Goal: Register for event/course

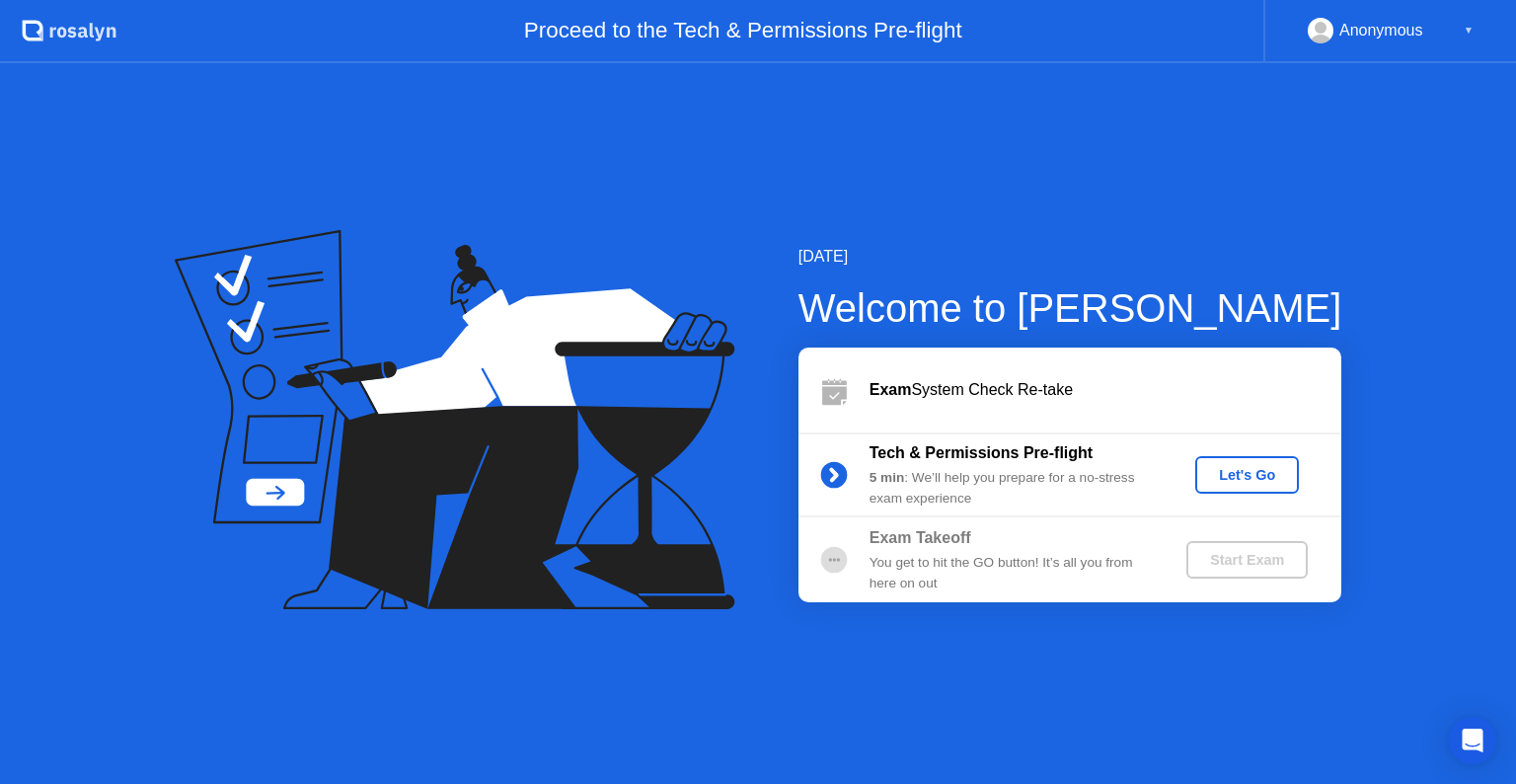
click at [1219, 471] on div "Let's Go" at bounding box center [1247, 475] width 88 height 16
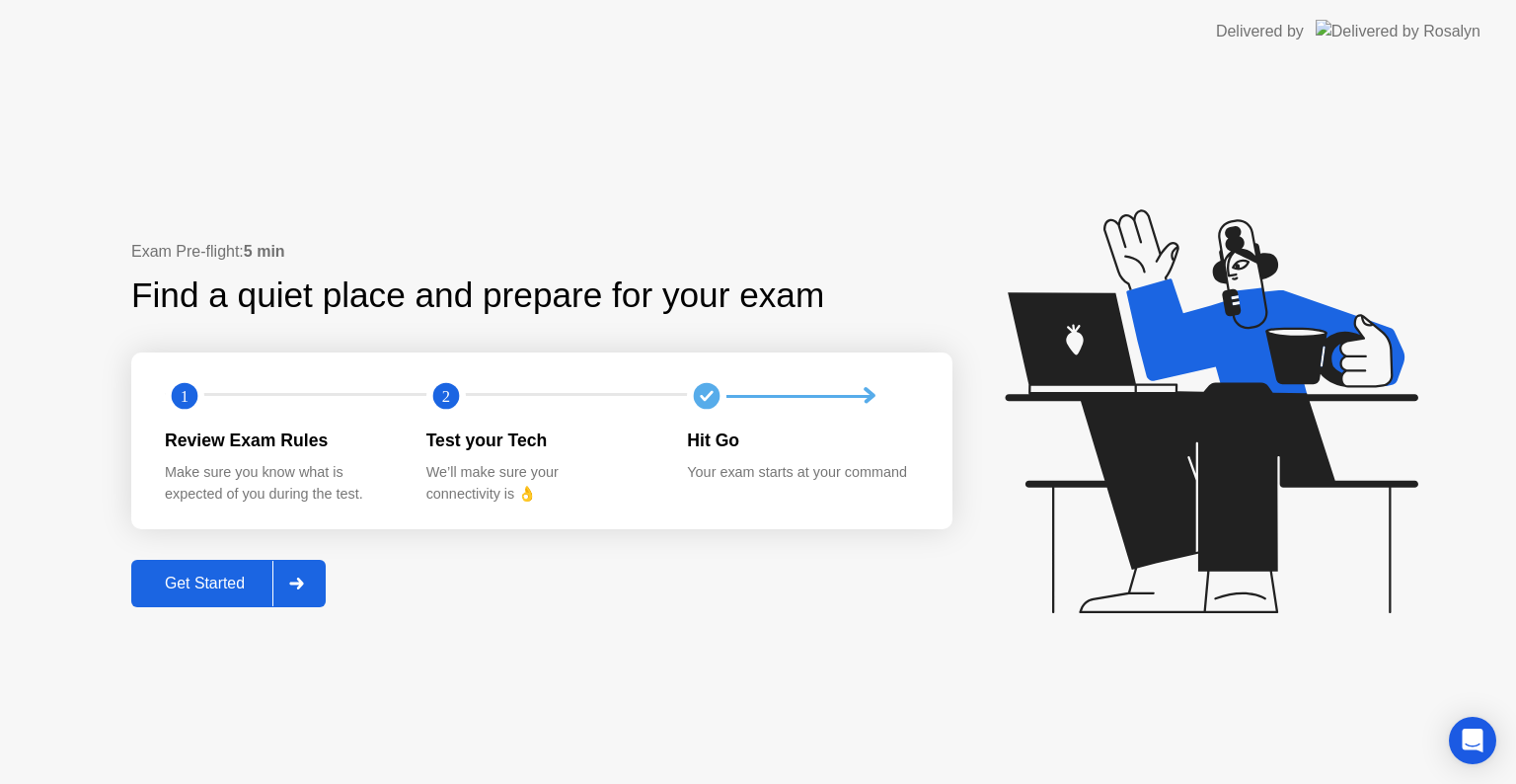
click at [178, 589] on div "Get Started" at bounding box center [204, 584] width 135 height 18
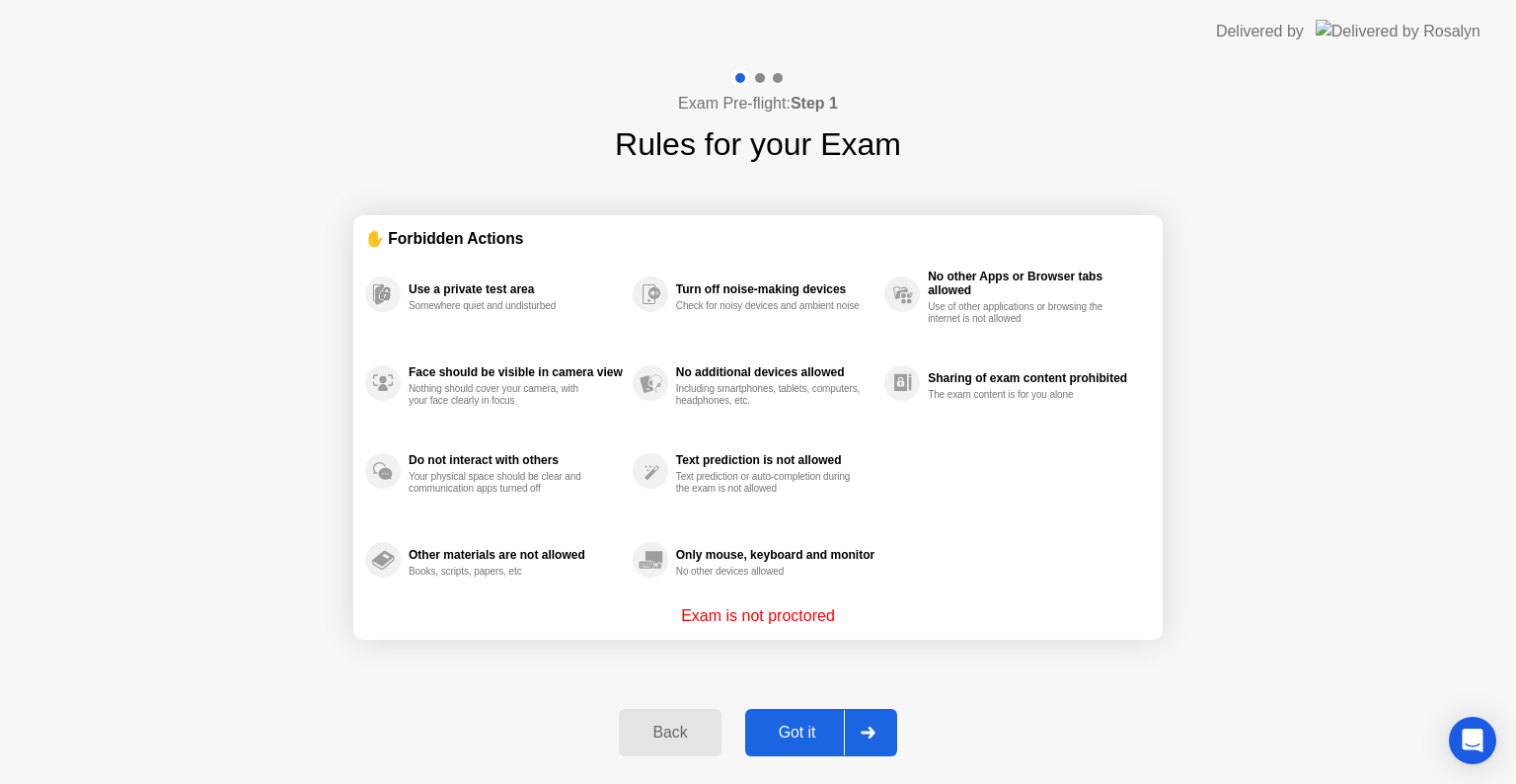
click at [776, 731] on div "Got it" at bounding box center [798, 733] width 93 height 18
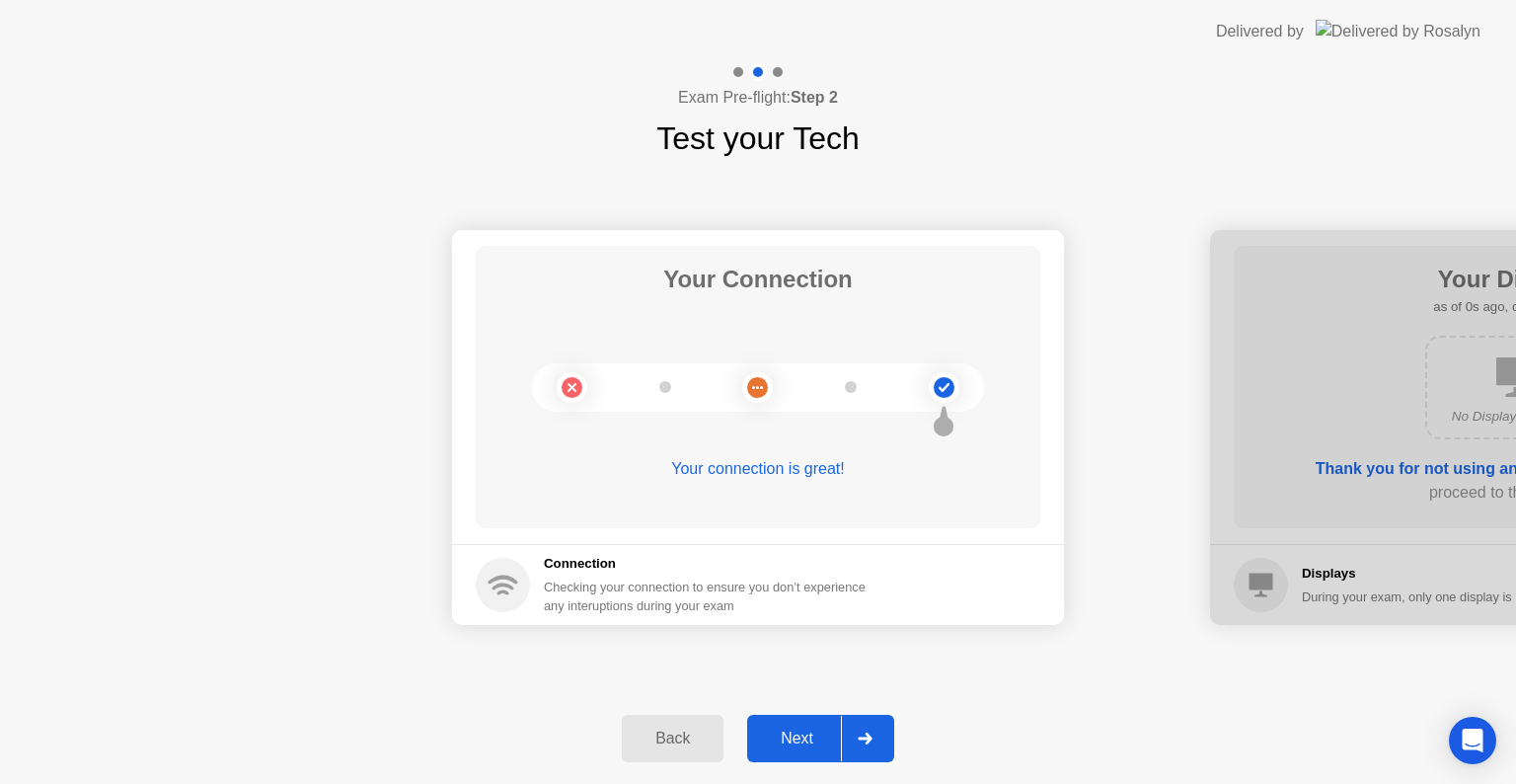
click at [776, 731] on div "Next" at bounding box center [797, 739] width 88 height 18
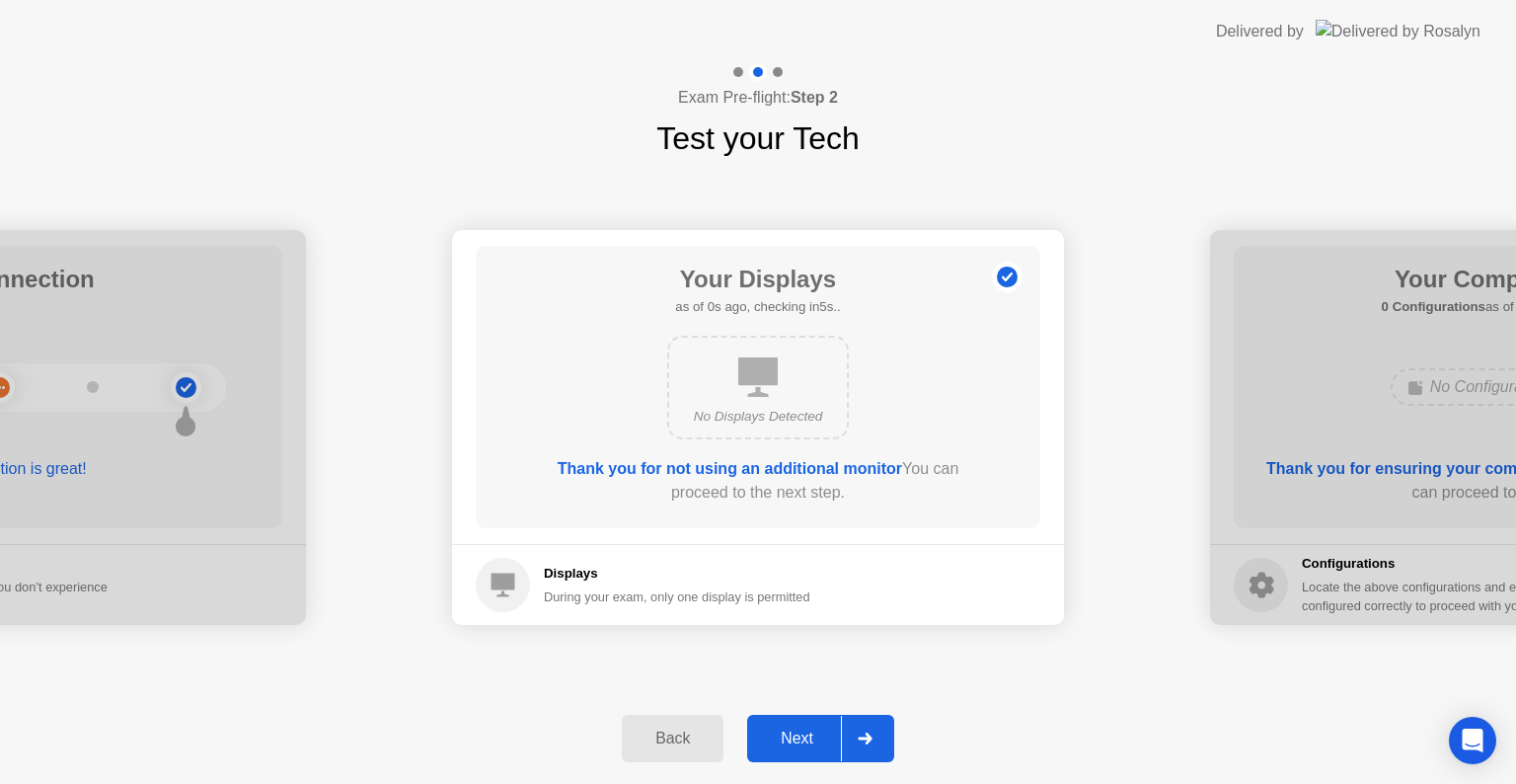
click at [776, 731] on div "Next" at bounding box center [797, 739] width 88 height 18
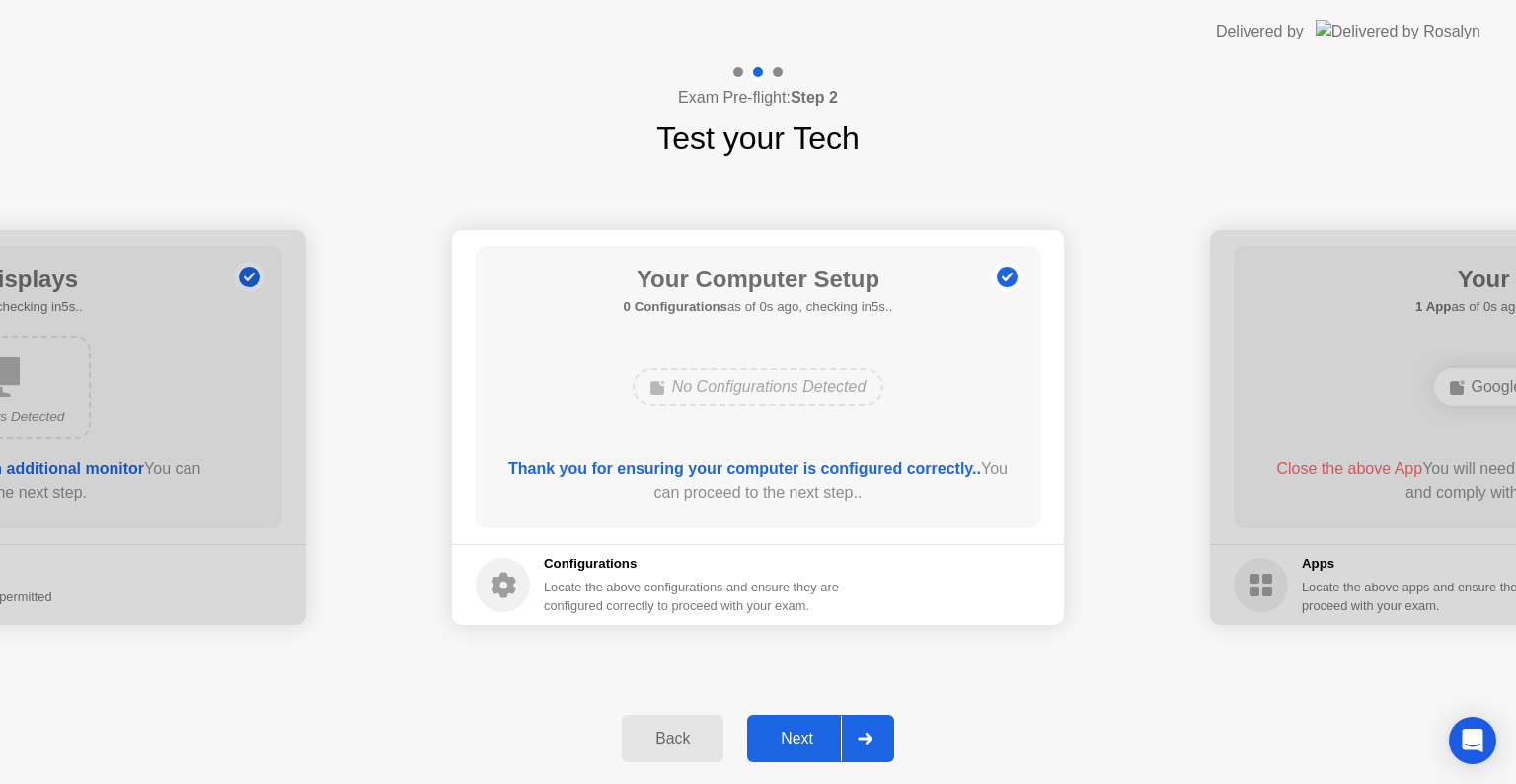
click at [776, 731] on div "Next" at bounding box center [797, 739] width 88 height 18
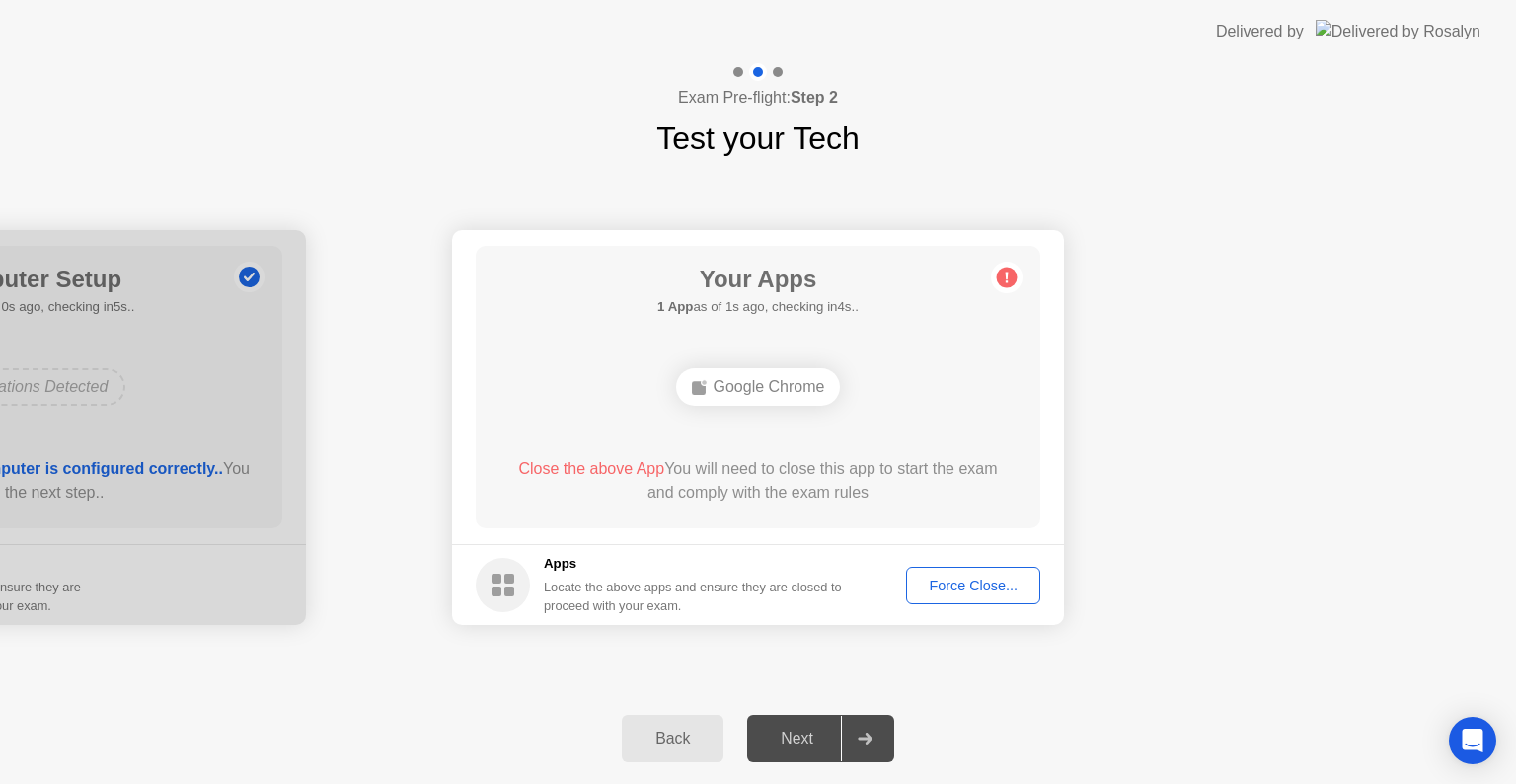
click at [1001, 585] on div "Force Close..." at bounding box center [974, 586] width 120 height 16
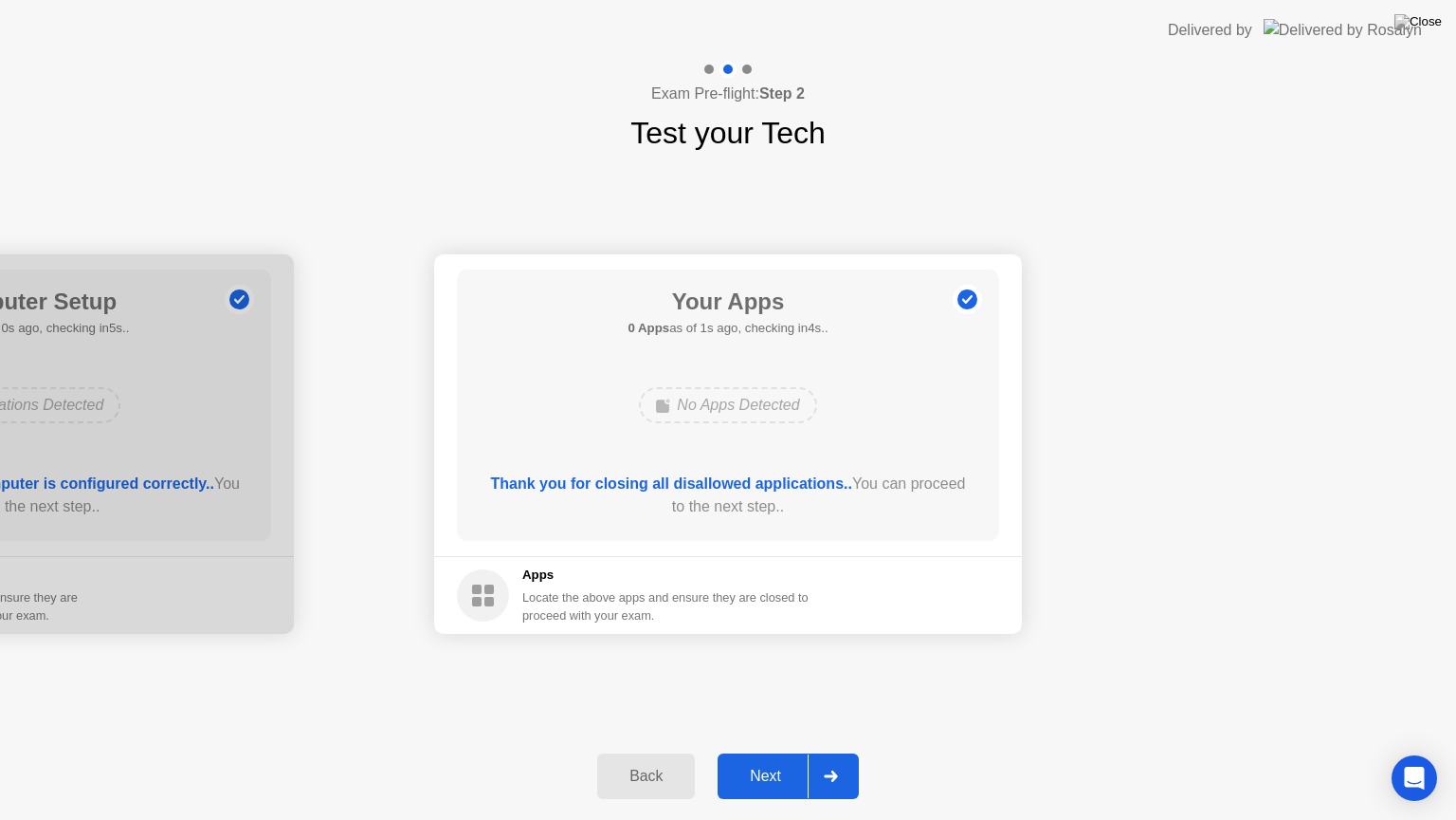
click at [763, 753] on div "Next" at bounding box center [765, 776] width 84 height 17
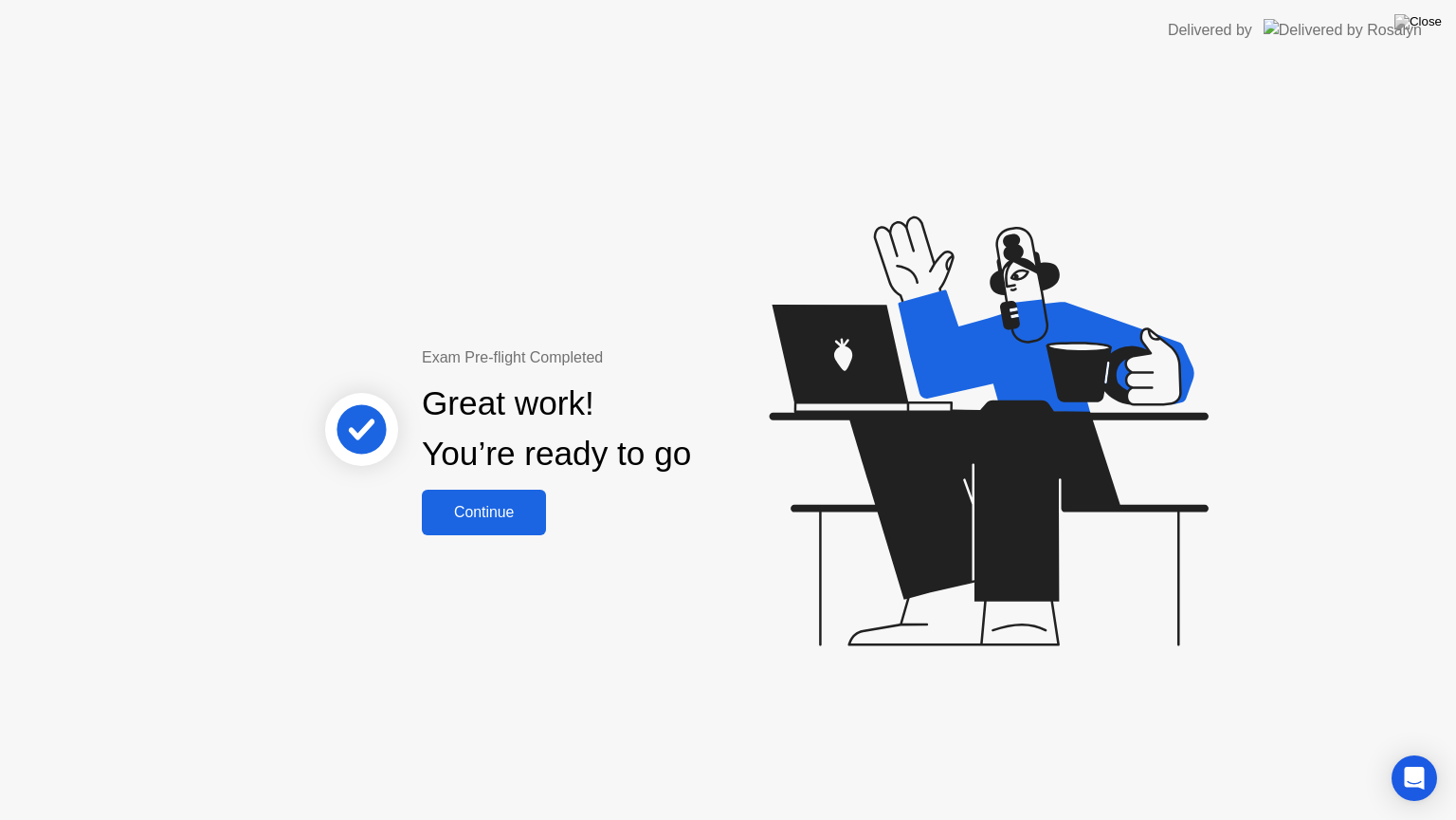
click at [526, 509] on div "Continue" at bounding box center [484, 512] width 113 height 17
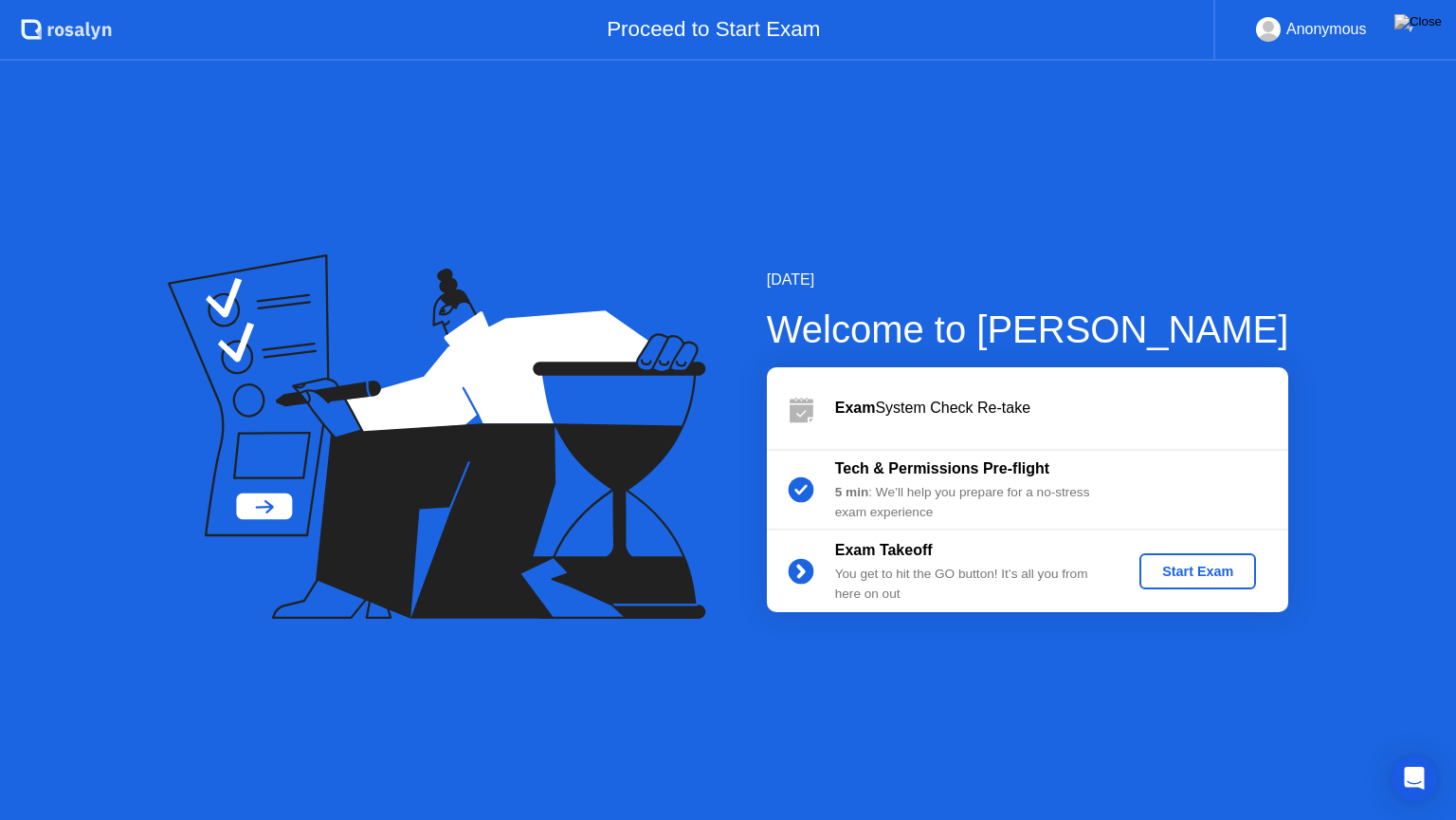
click at [1190, 576] on div "Start Exam" at bounding box center [1198, 571] width 101 height 15
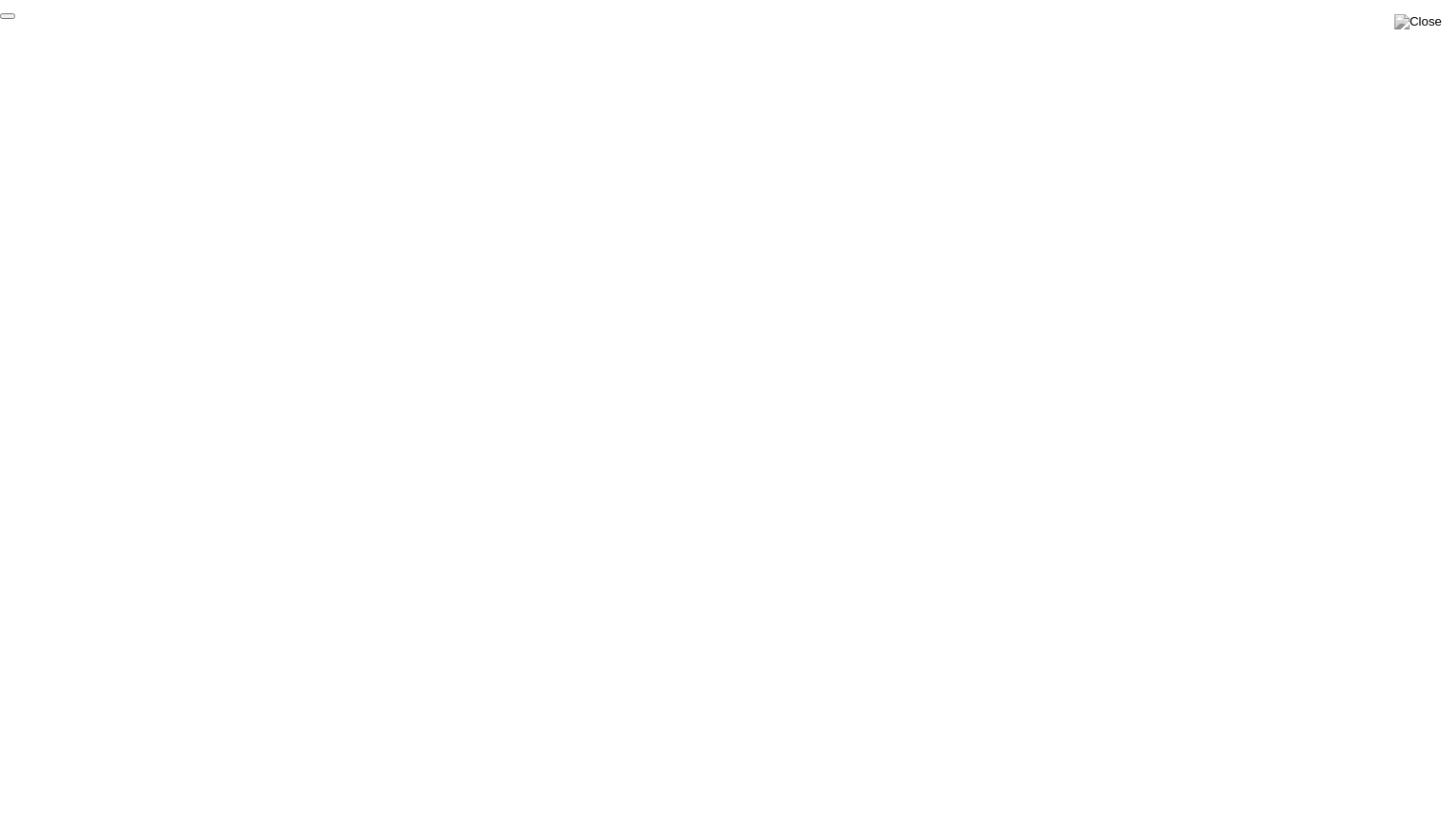
click div "End Proctoring Session"
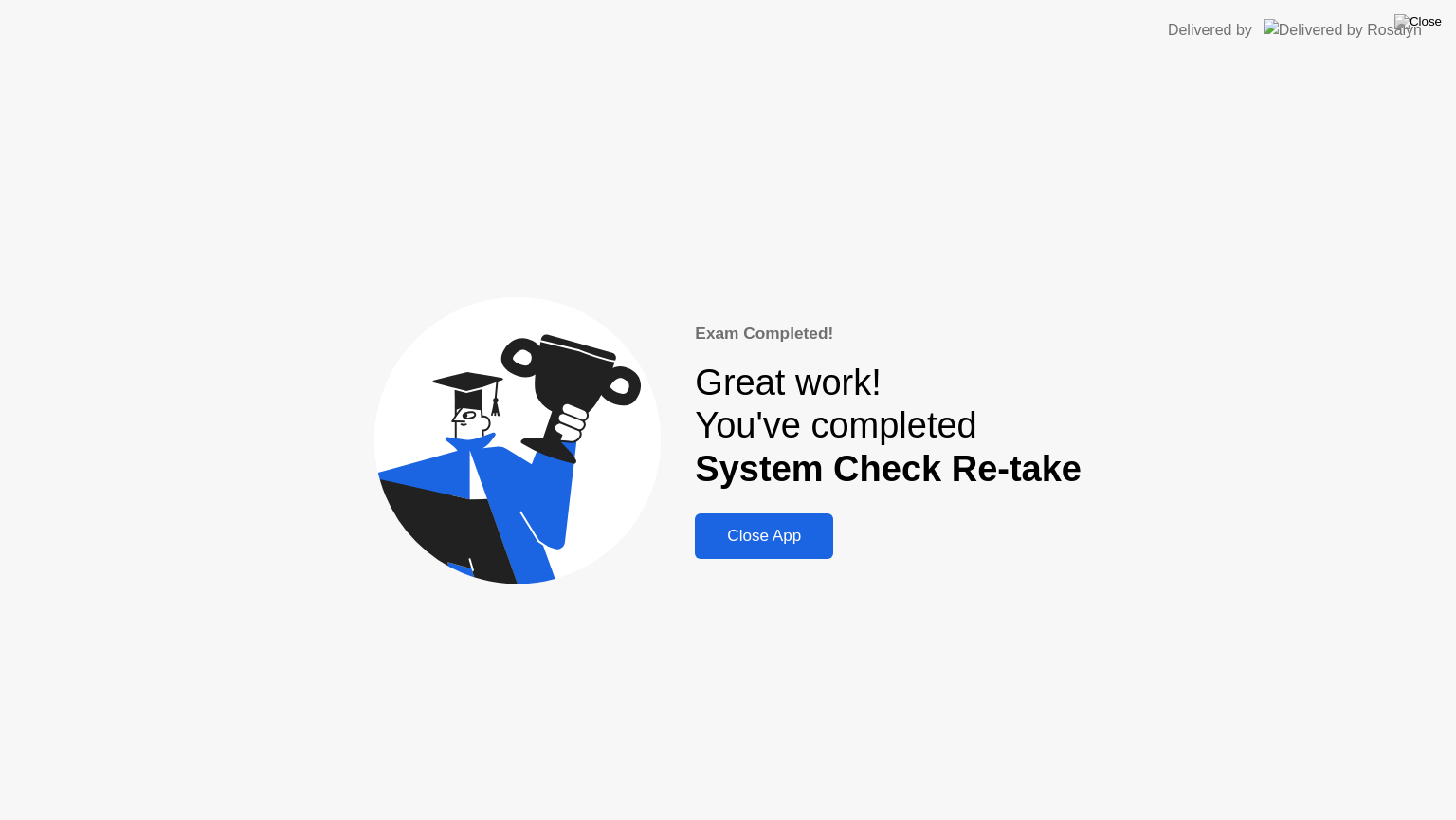
click at [777, 530] on div "Close App" at bounding box center [765, 536] width 127 height 19
